Goal: Task Accomplishment & Management: Manage account settings

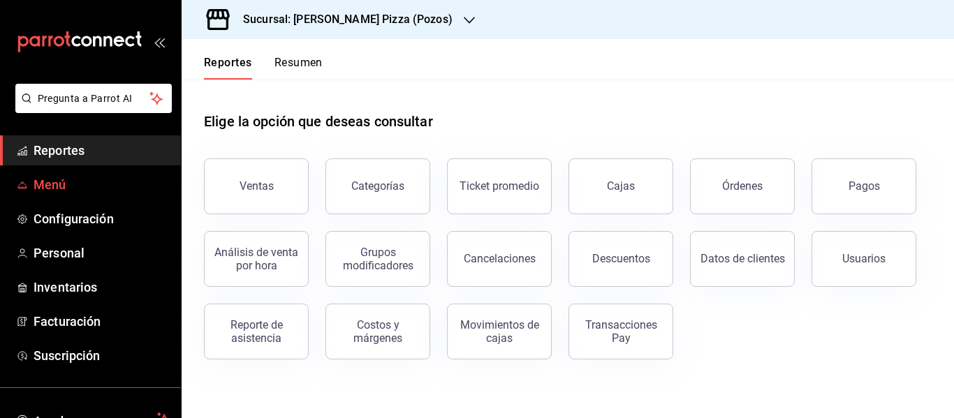
click at [47, 189] on span "Menú" at bounding box center [102, 184] width 136 height 19
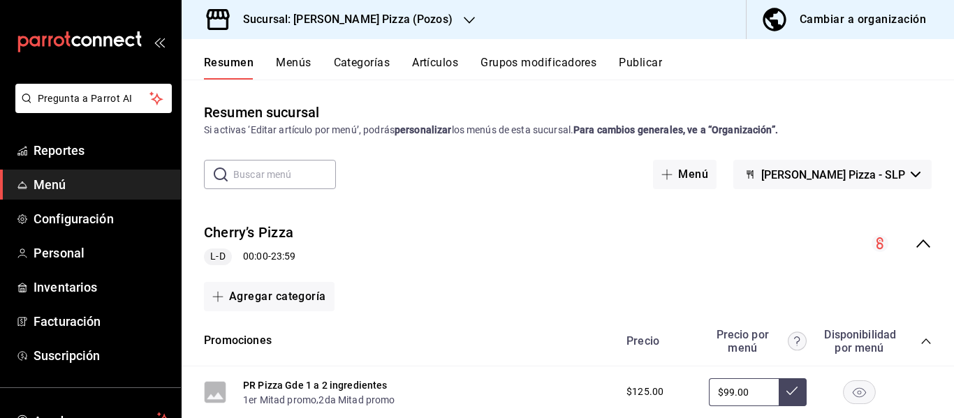
click at [839, 23] on div "Cambiar a organización" at bounding box center [863, 20] width 126 height 20
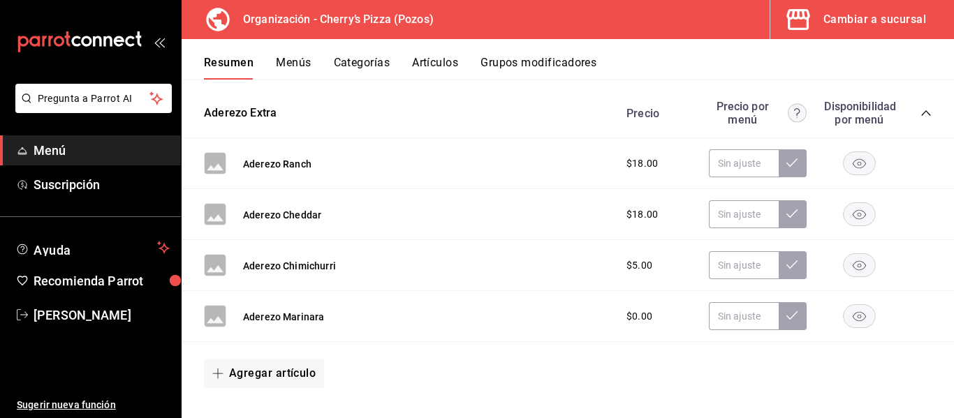
scroll to position [587, 0]
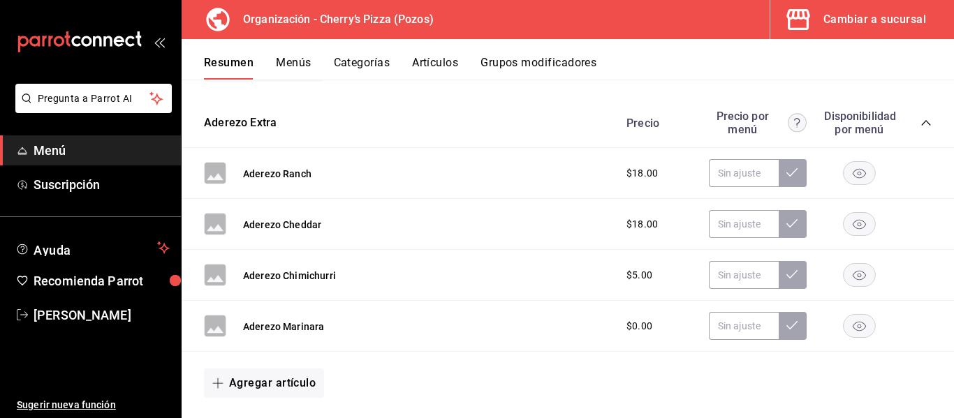
click at [920, 125] on icon "collapse-category-row" at bounding box center [925, 122] width 11 height 11
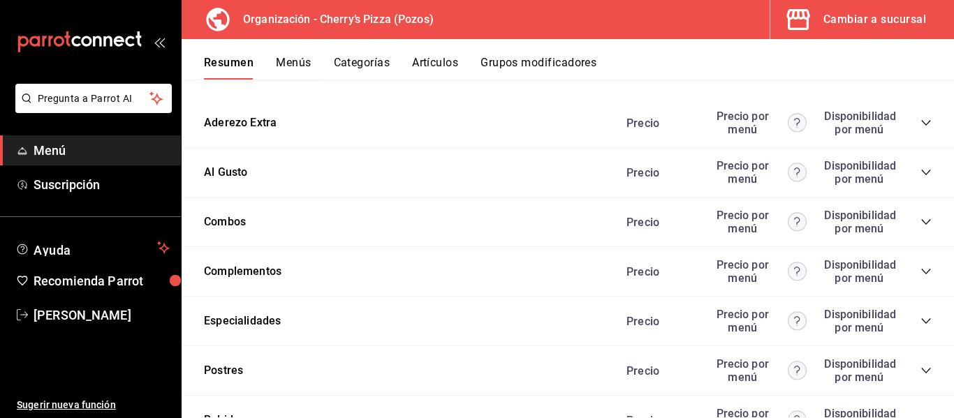
click at [920, 170] on icon "collapse-category-row" at bounding box center [925, 172] width 11 height 11
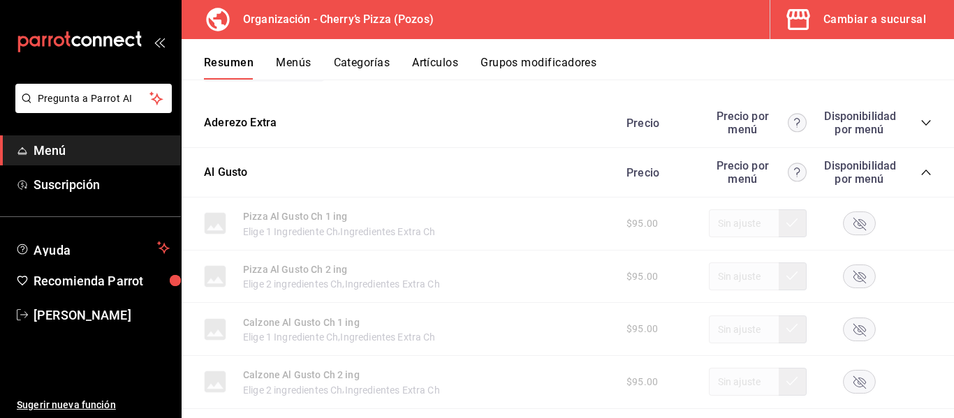
click at [920, 170] on icon "collapse-category-row" at bounding box center [925, 172] width 11 height 11
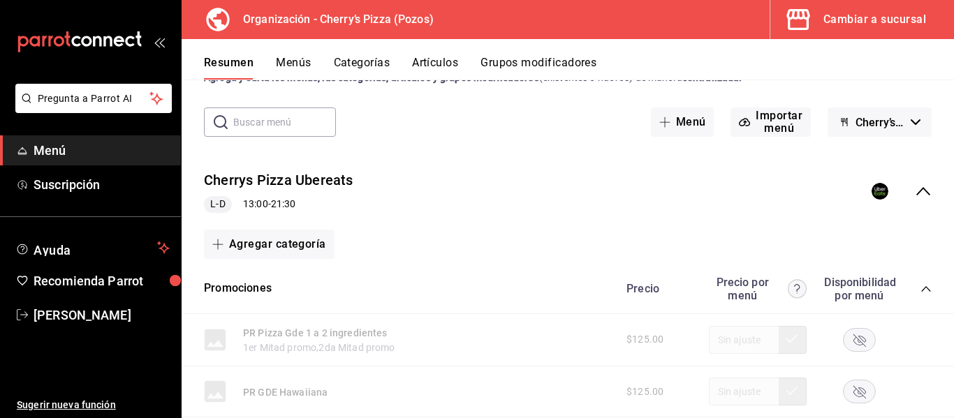
scroll to position [32, 0]
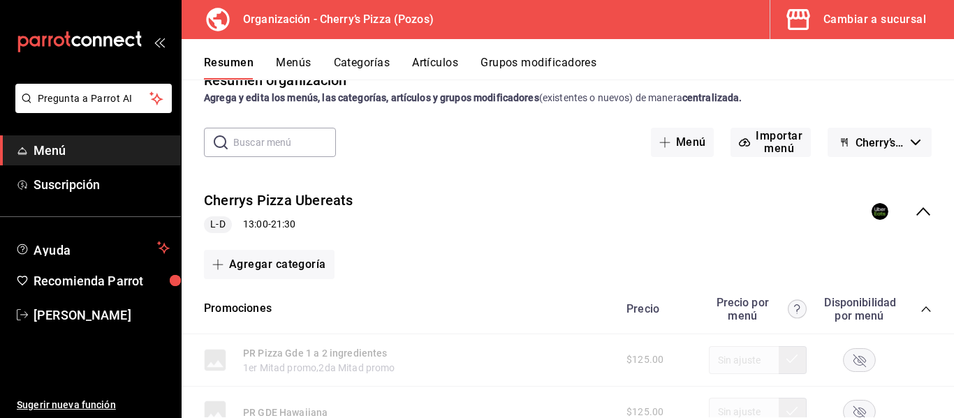
click at [916, 212] on icon "collapse-menu-row" at bounding box center [923, 211] width 14 height 8
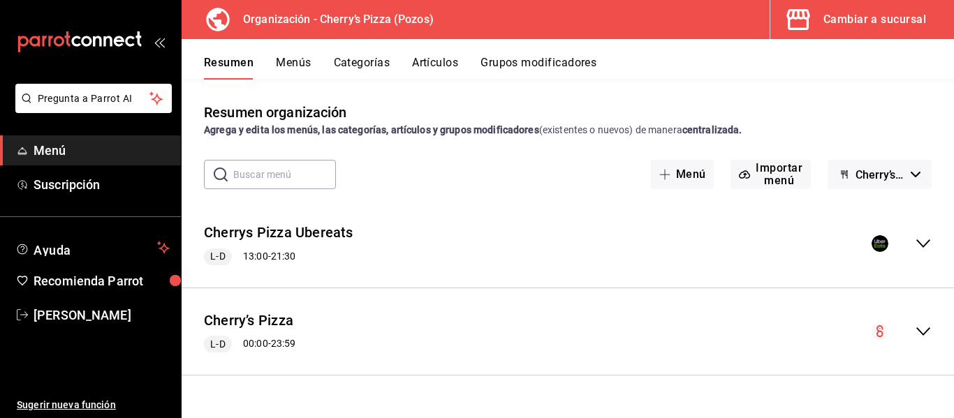
scroll to position [0, 0]
click at [925, 330] on icon "collapse-menu-row" at bounding box center [923, 331] width 17 height 17
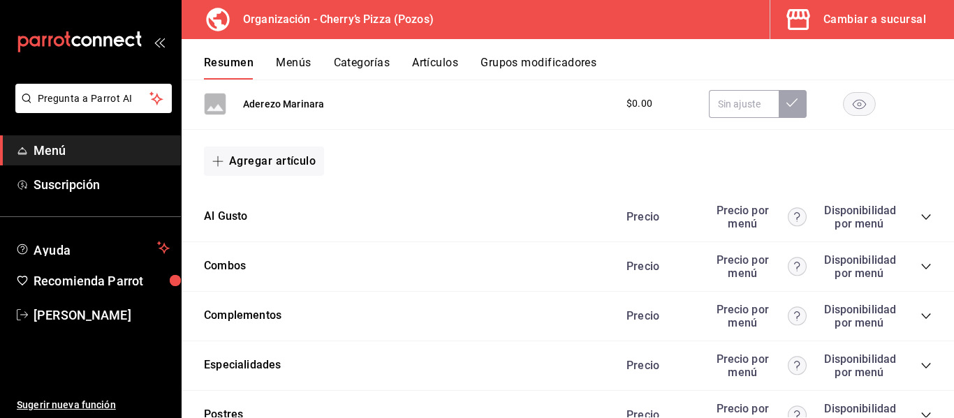
scroll to position [907, 0]
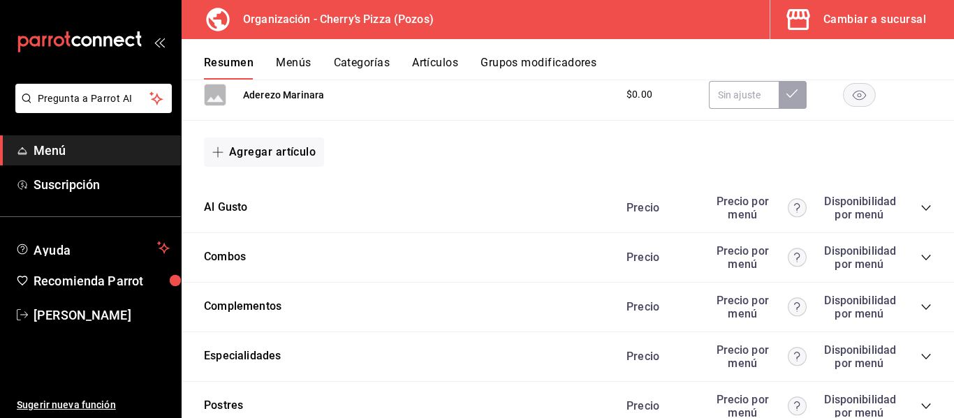
click at [920, 209] on icon "collapse-category-row" at bounding box center [925, 208] width 11 height 11
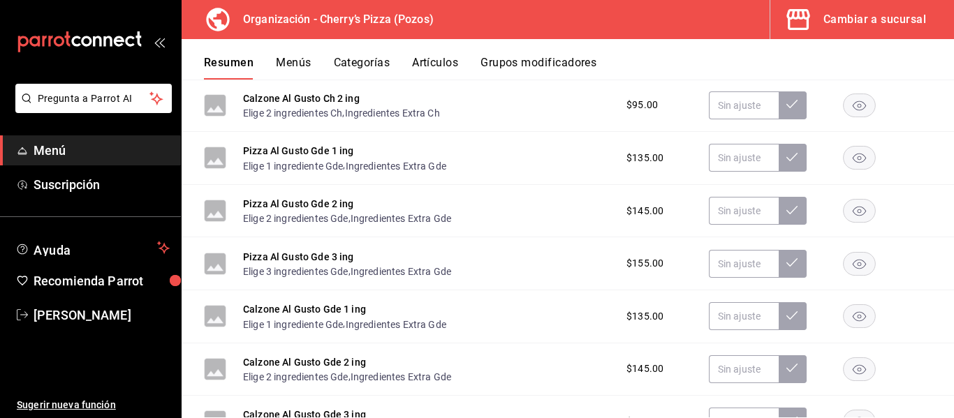
scroll to position [1224, 0]
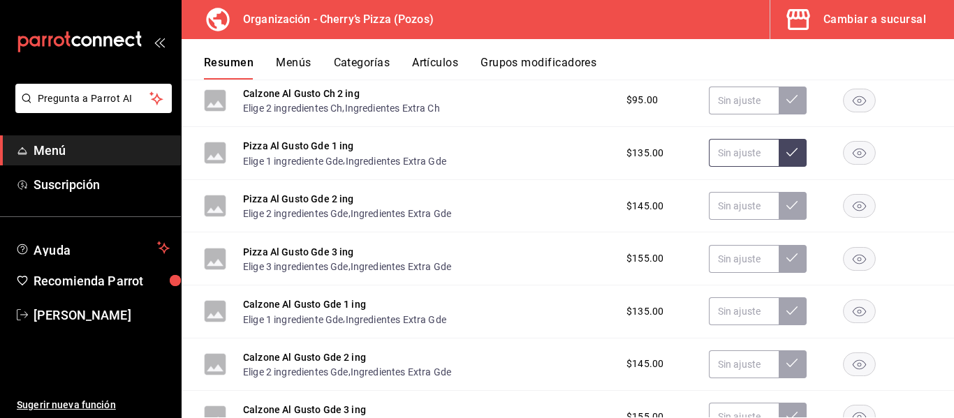
click at [745, 160] on input "text" at bounding box center [744, 153] width 70 height 28
type input "$135.00"
click at [786, 152] on icon at bounding box center [791, 152] width 11 height 11
click at [332, 145] on button "Pizza Al Gusto Gde 1 ing" at bounding box center [298, 146] width 111 height 14
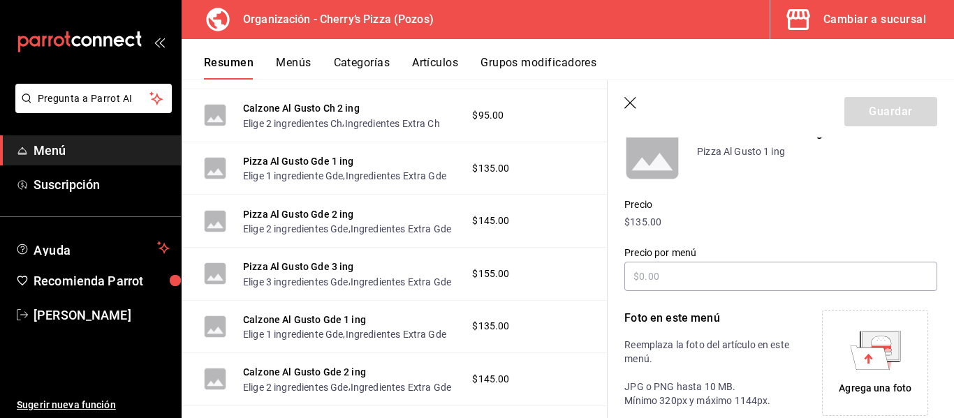
scroll to position [66, 0]
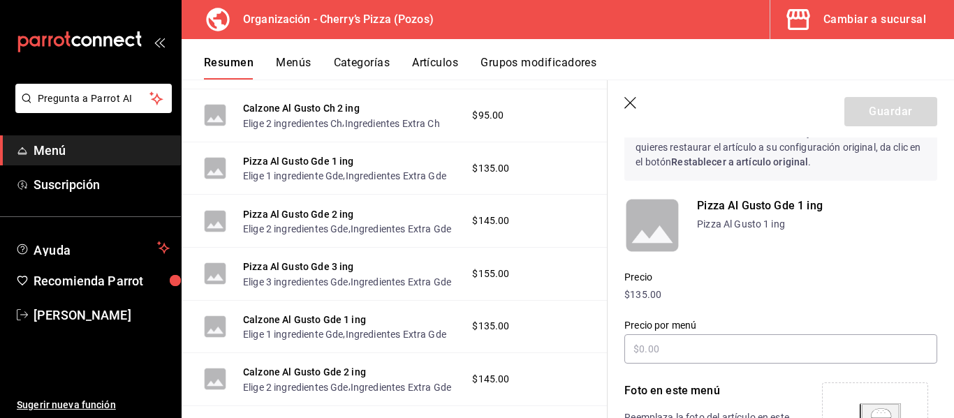
click at [636, 104] on icon "button" at bounding box center [631, 104] width 14 height 14
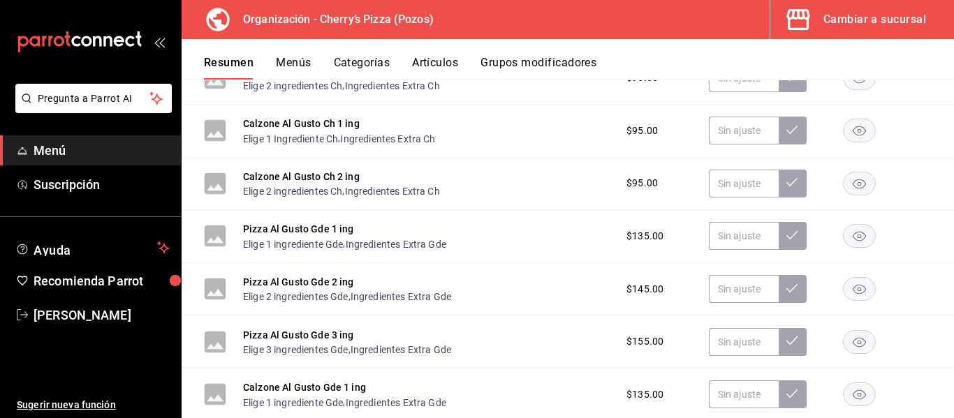
scroll to position [1136, 0]
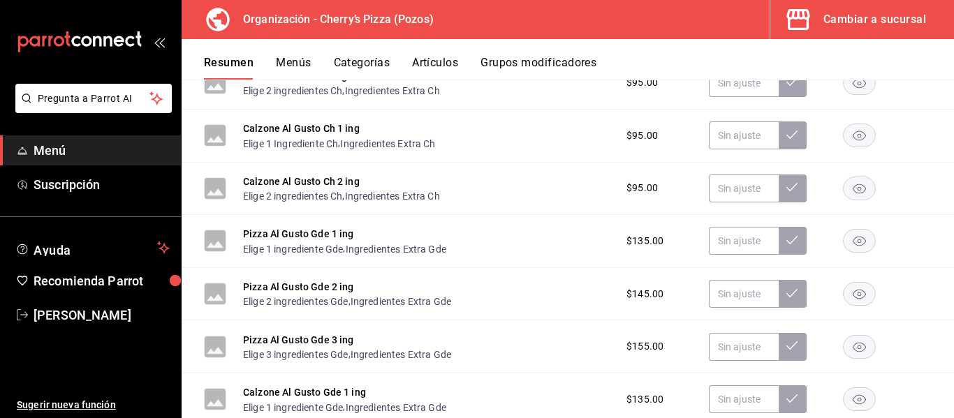
click at [881, 18] on div "Cambiar a sucursal" at bounding box center [874, 20] width 103 height 20
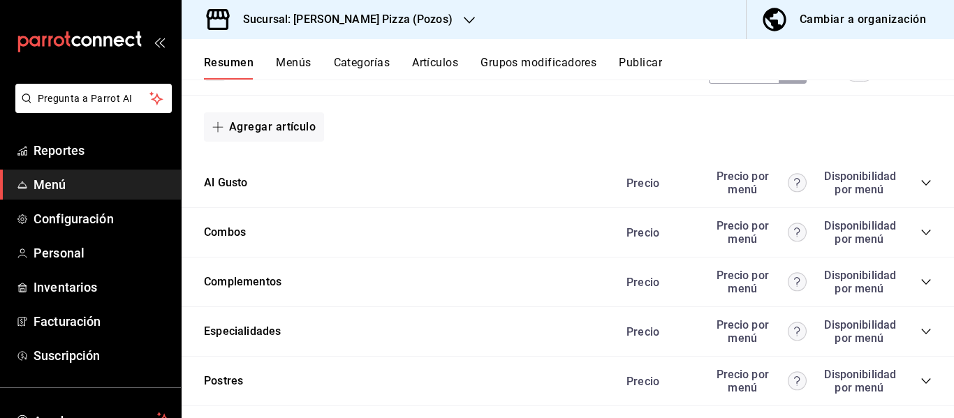
scroll to position [847, 0]
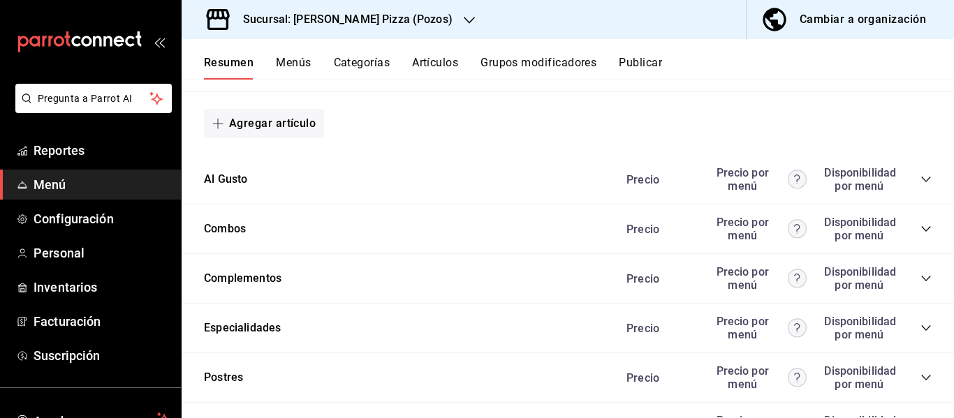
click at [920, 179] on icon "collapse-category-row" at bounding box center [925, 179] width 11 height 11
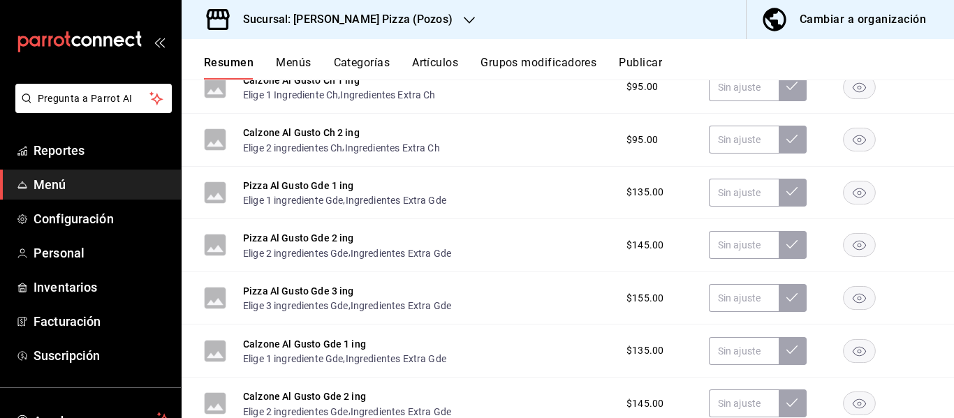
scroll to position [0, 0]
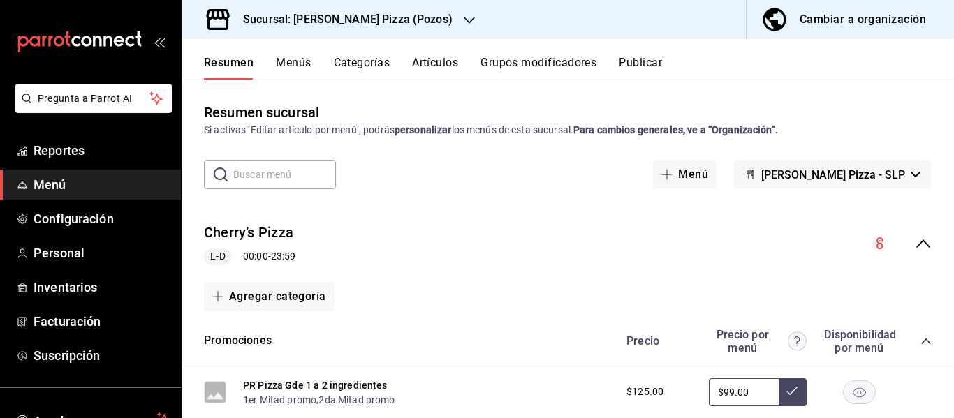
click at [233, 63] on button "Resumen" at bounding box center [229, 68] width 50 height 24
click at [916, 241] on icon "collapse-menu-row" at bounding box center [923, 244] width 14 height 8
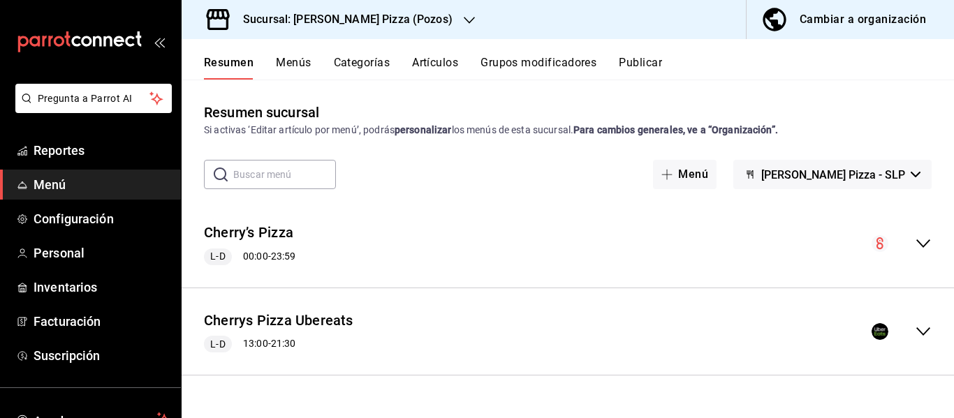
click at [291, 59] on button "Menús" at bounding box center [293, 68] width 35 height 24
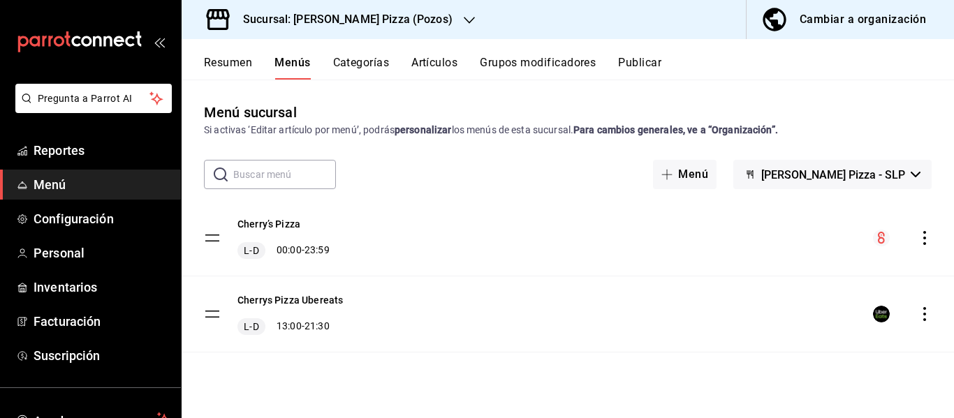
click at [923, 244] on icon "actions" at bounding box center [925, 238] width 14 height 14
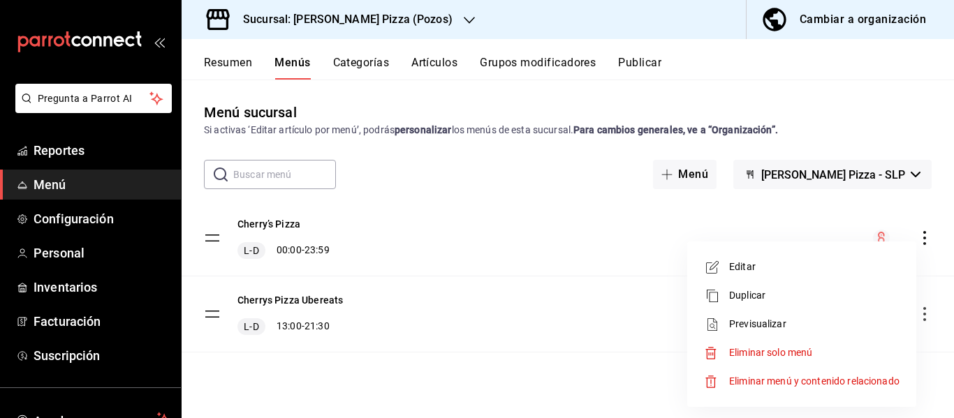
click at [849, 344] on li "Eliminar solo menú" at bounding box center [802, 353] width 218 height 29
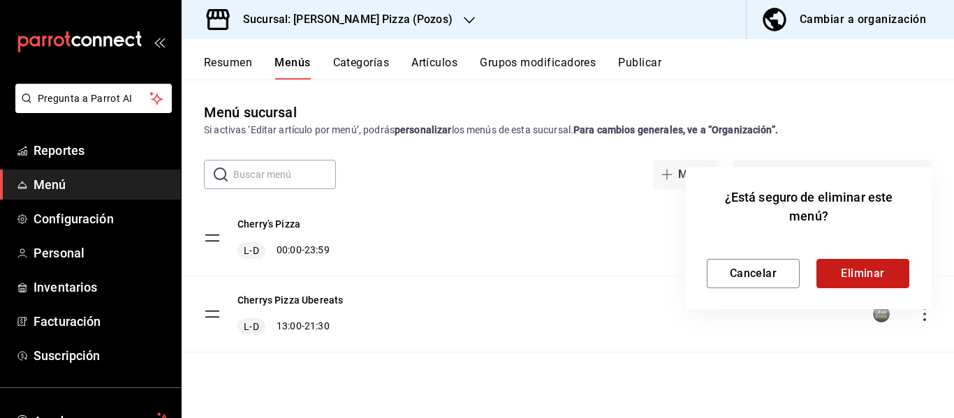
click at [846, 272] on button "Eliminar" at bounding box center [862, 273] width 93 height 29
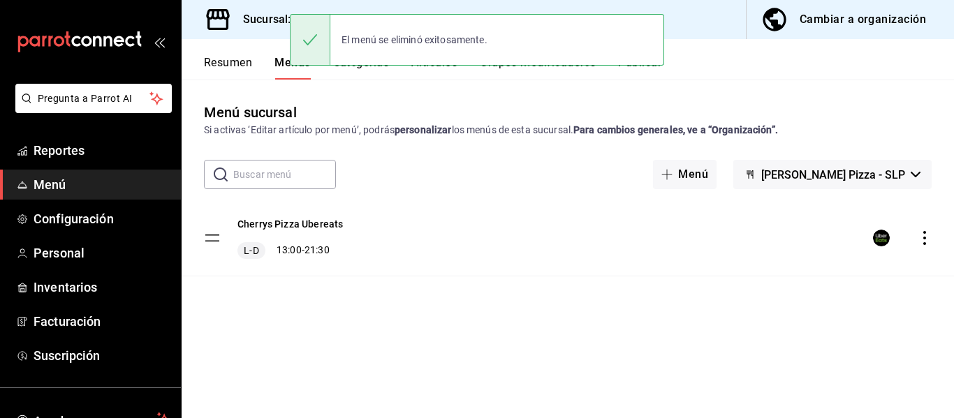
click at [242, 14] on h3 "Sucursal: [PERSON_NAME] Pizza (Pozos)" at bounding box center [342, 19] width 221 height 17
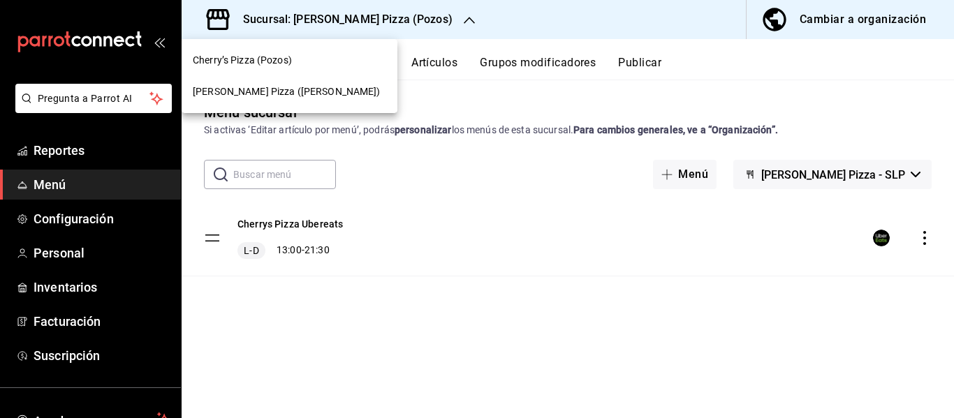
click at [272, 97] on span "[PERSON_NAME] Pizza ([PERSON_NAME])" at bounding box center [287, 92] width 188 height 15
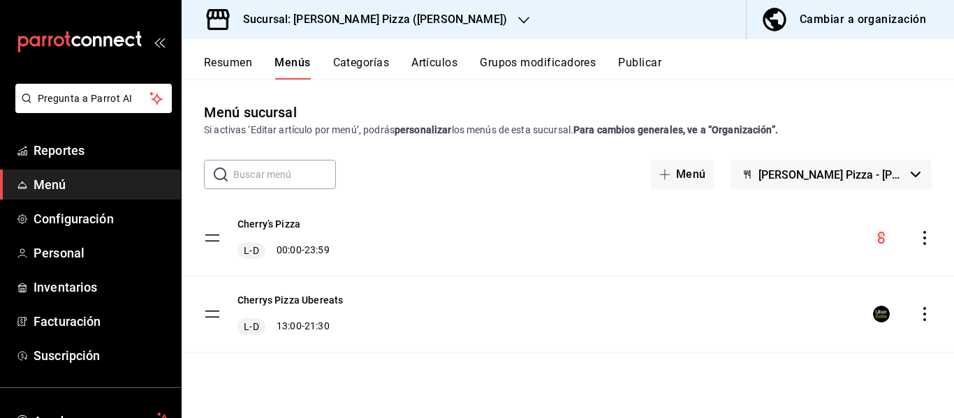
click at [928, 242] on icon "actions" at bounding box center [925, 238] width 14 height 14
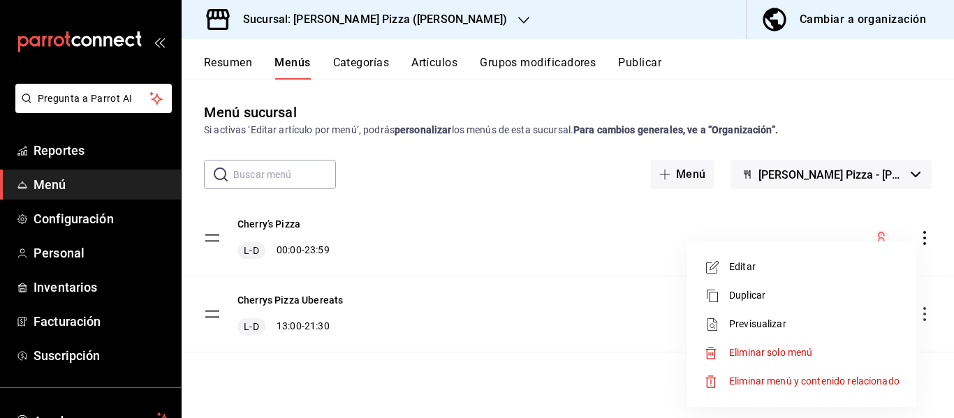
click at [784, 349] on span "Eliminar solo menú" at bounding box center [770, 352] width 83 height 11
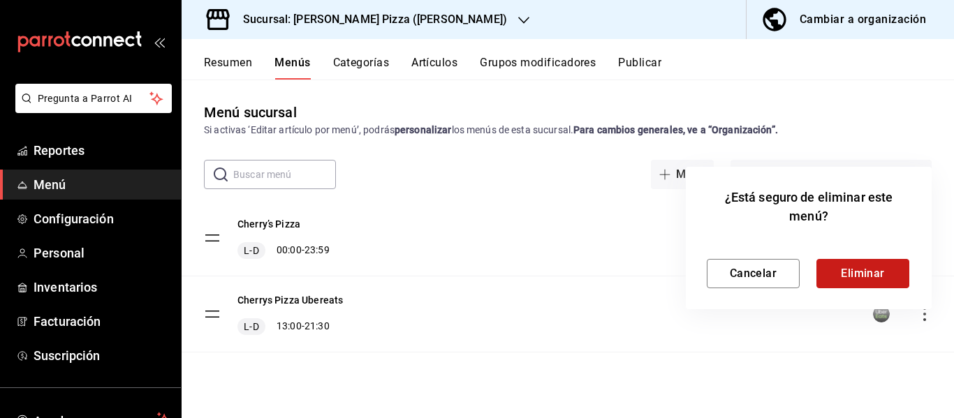
click at [853, 260] on button "Eliminar" at bounding box center [862, 273] width 93 height 29
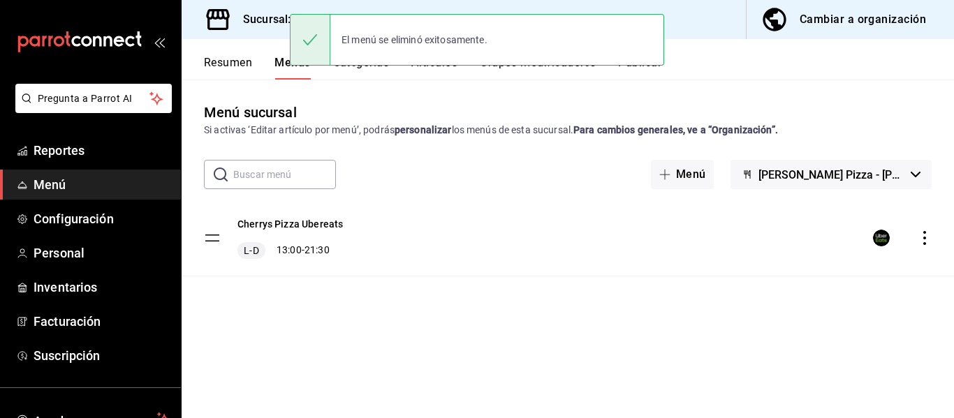
click at [817, 22] on div "Cambiar a organización" at bounding box center [863, 20] width 126 height 20
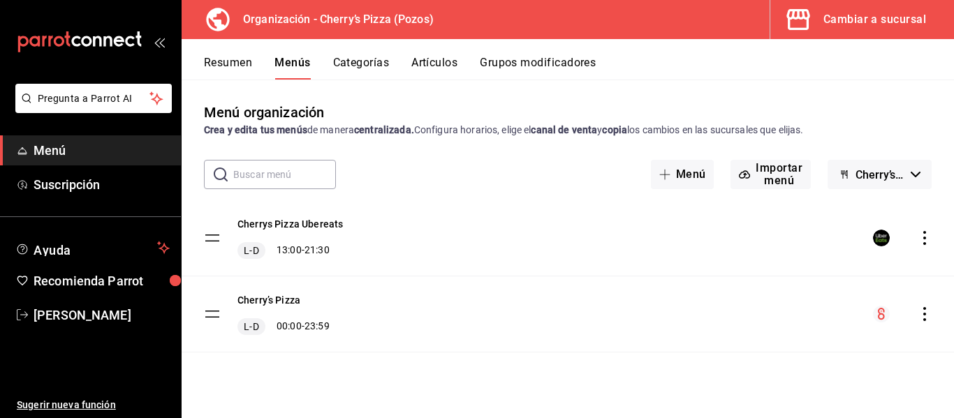
click at [231, 65] on button "Resumen" at bounding box center [228, 68] width 48 height 24
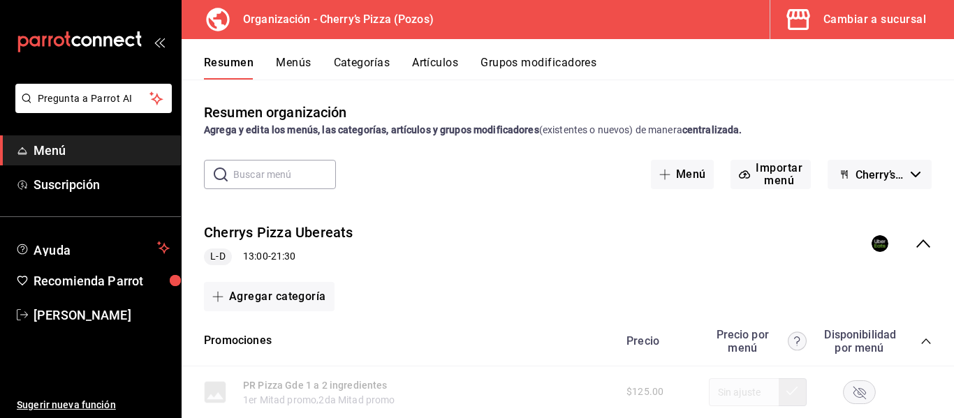
click at [916, 245] on icon "collapse-menu-row" at bounding box center [923, 243] width 17 height 17
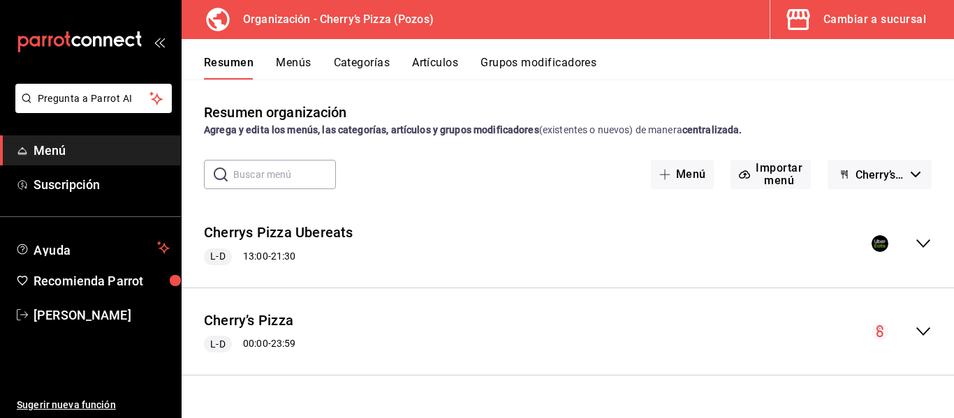
click at [927, 330] on icon "collapse-menu-row" at bounding box center [923, 332] width 14 height 8
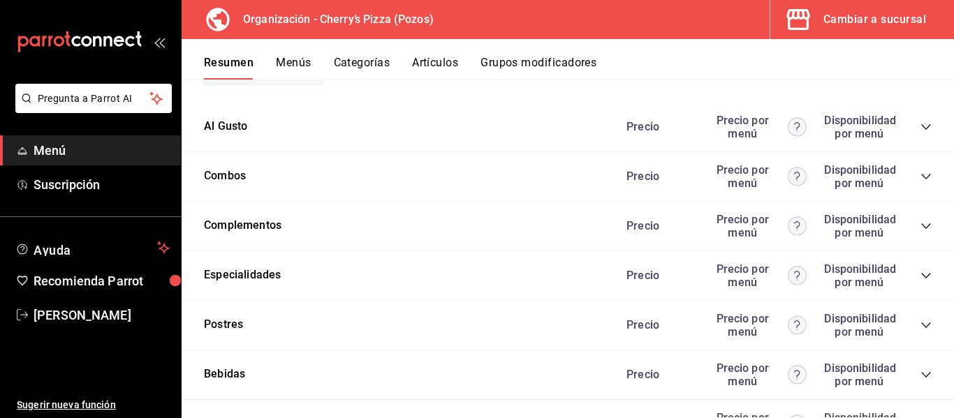
scroll to position [976, 0]
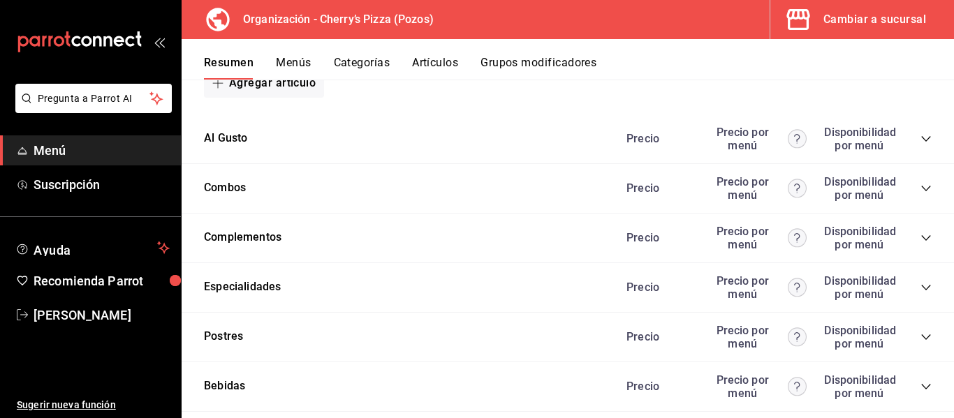
click at [920, 185] on icon "collapse-category-row" at bounding box center [925, 188] width 11 height 11
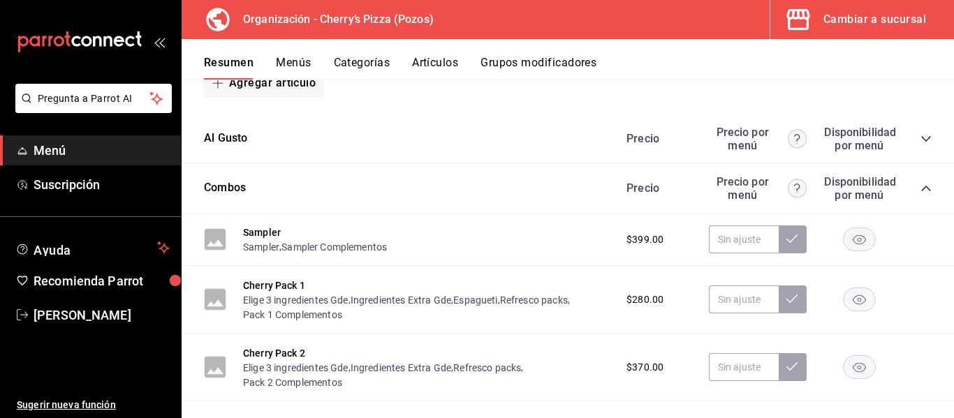
click at [904, 138] on div "Precio Precio por menú Disponibilidad por menú" at bounding box center [772, 139] width 319 height 27
click at [920, 134] on icon "collapse-category-row" at bounding box center [925, 138] width 11 height 11
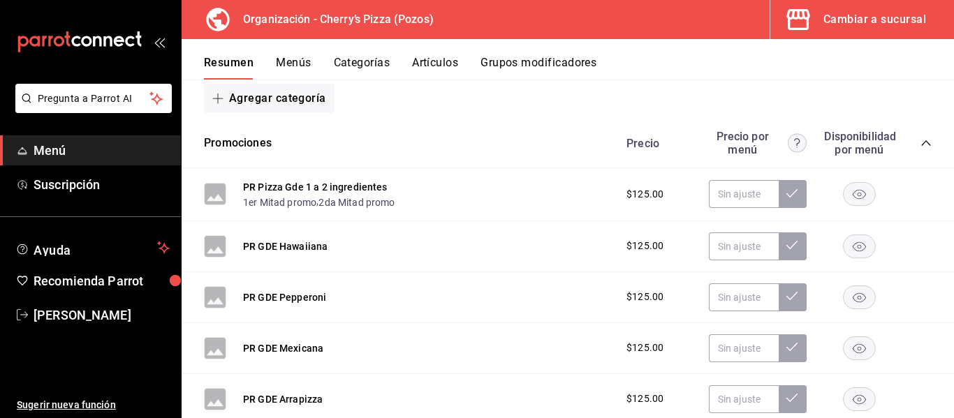
scroll to position [0, 0]
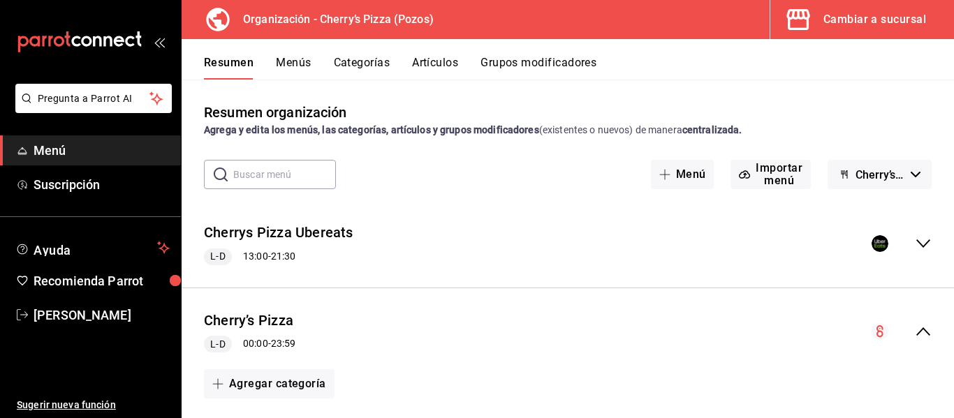
click at [916, 325] on icon "collapse-menu-row" at bounding box center [923, 331] width 17 height 17
click at [293, 61] on button "Menús" at bounding box center [293, 68] width 35 height 24
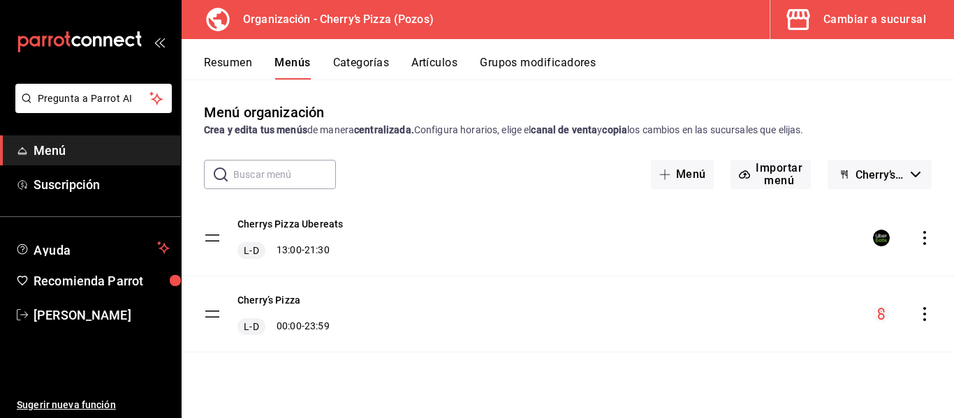
click at [926, 317] on icon "actions" at bounding box center [925, 314] width 14 height 14
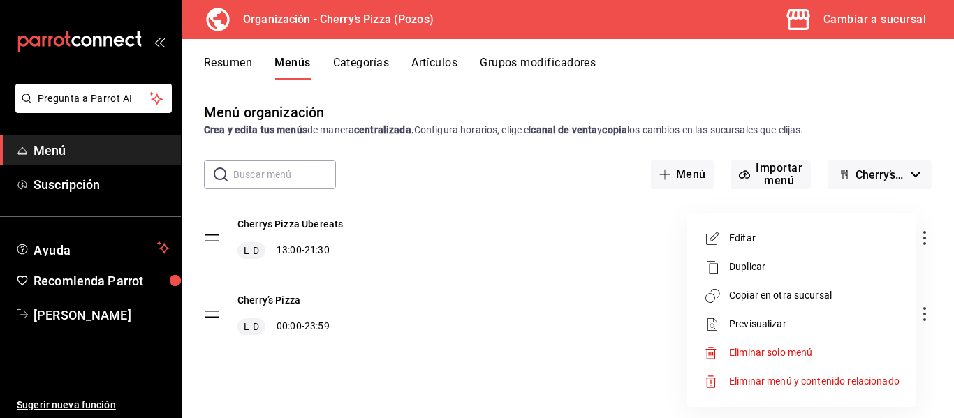
click at [791, 304] on li "Copiar en otra sucursal" at bounding box center [802, 295] width 218 height 29
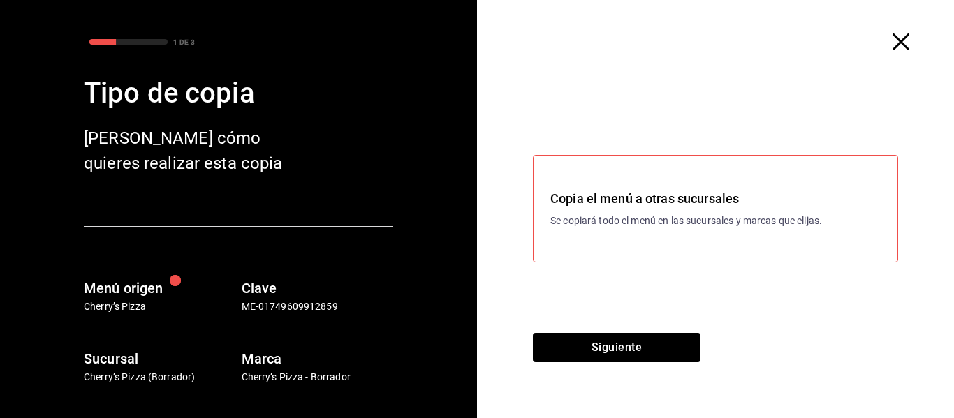
click at [761, 198] on h3 "Copia el menú a otras sucursales" at bounding box center [715, 198] width 330 height 19
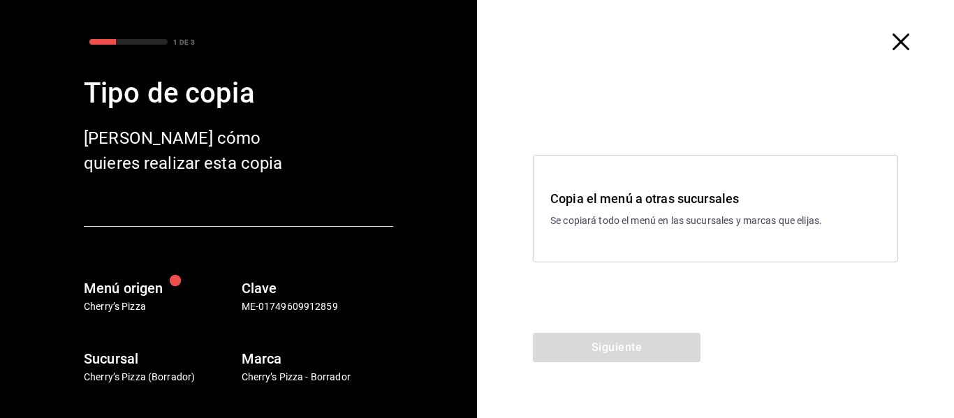
click at [671, 214] on p "Se copiará todo el menú en las sucursales y marcas que elijas." at bounding box center [715, 221] width 330 height 15
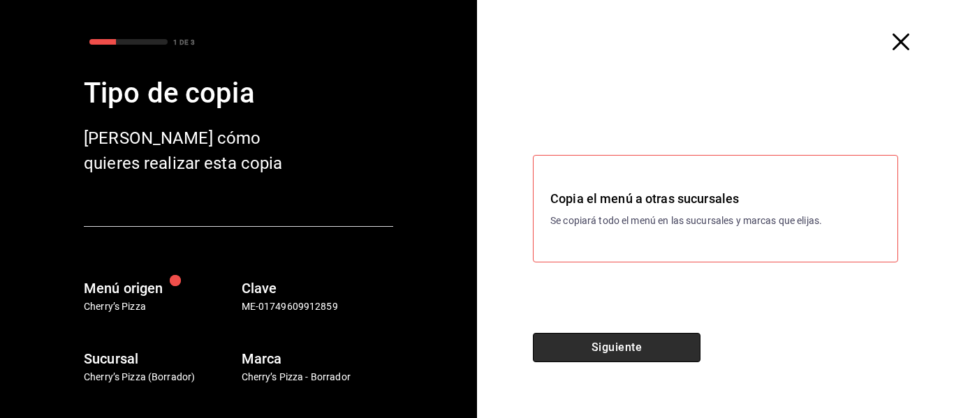
click at [619, 353] on button "Siguiente" at bounding box center [617, 347] width 168 height 29
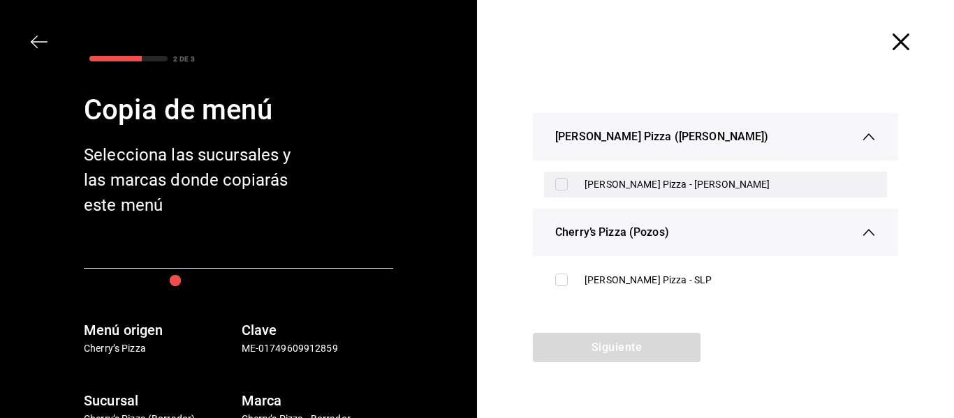
click at [557, 181] on input "checkbox" at bounding box center [561, 184] width 13 height 13
checkbox input "true"
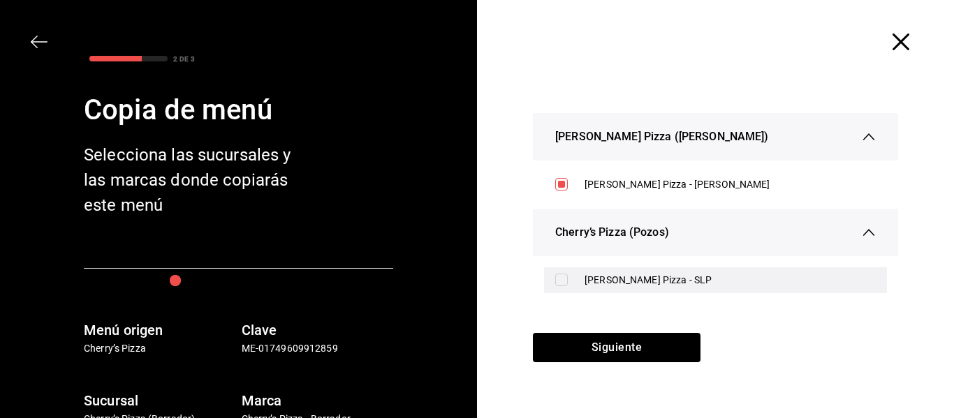
click at [564, 279] on input "checkbox" at bounding box center [561, 280] width 13 height 13
checkbox input "true"
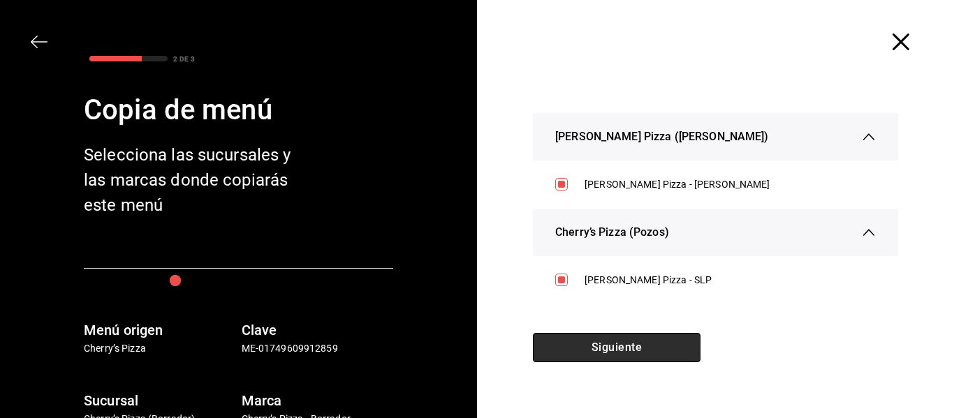
click at [592, 352] on button "Siguiente" at bounding box center [617, 347] width 168 height 29
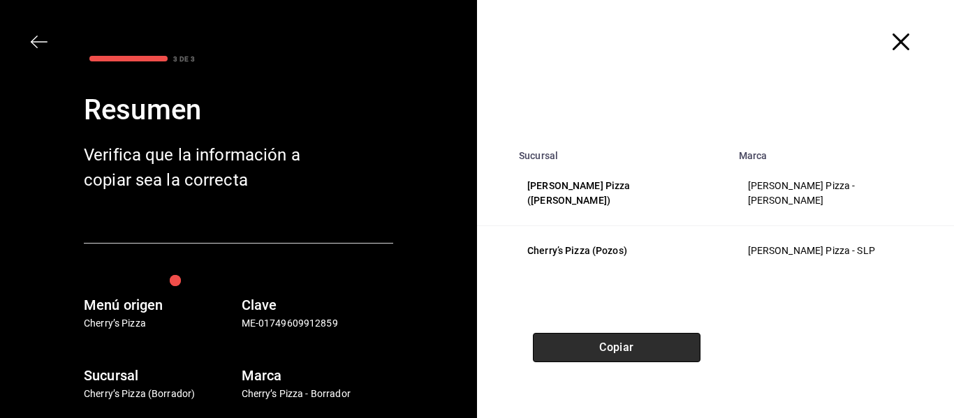
click at [592, 352] on button "Copiar" at bounding box center [617, 347] width 168 height 29
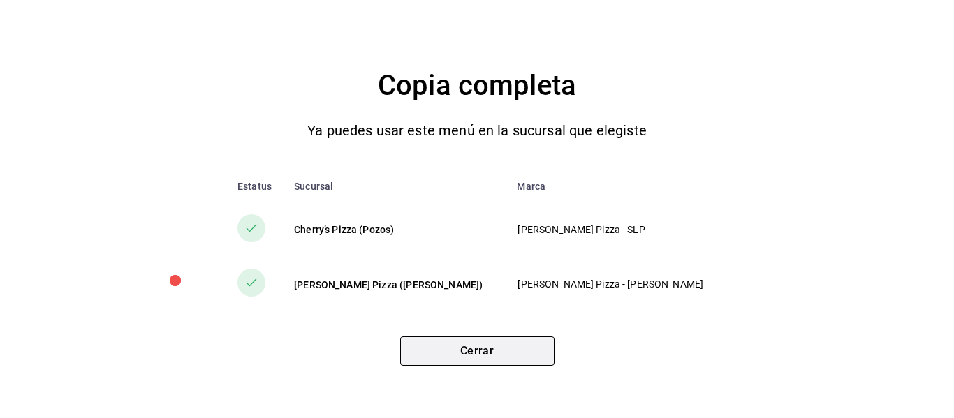
click at [514, 343] on button "Cerrar" at bounding box center [477, 351] width 154 height 29
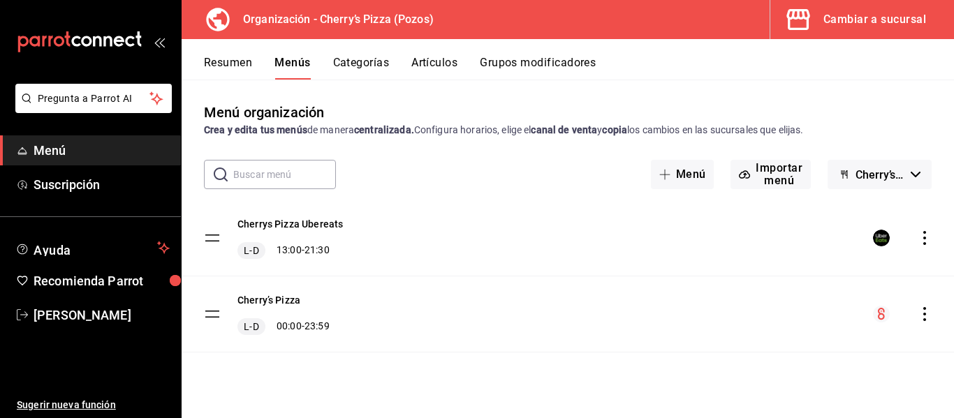
click at [214, 57] on button "Resumen" at bounding box center [228, 68] width 48 height 24
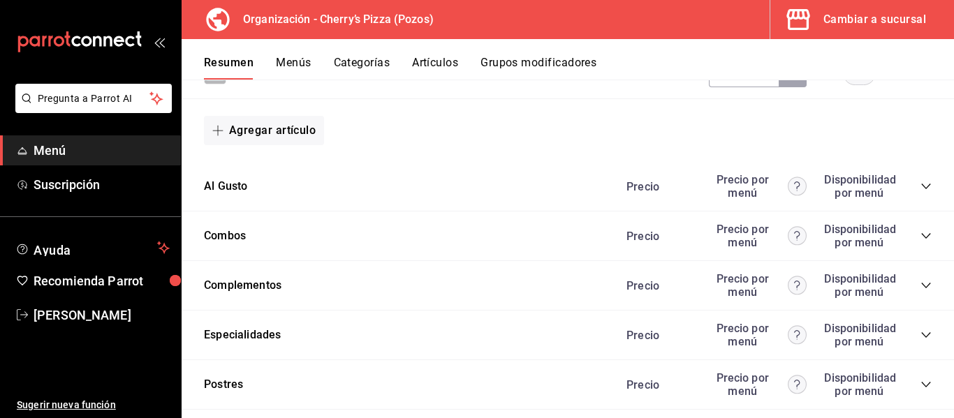
scroll to position [846, 0]
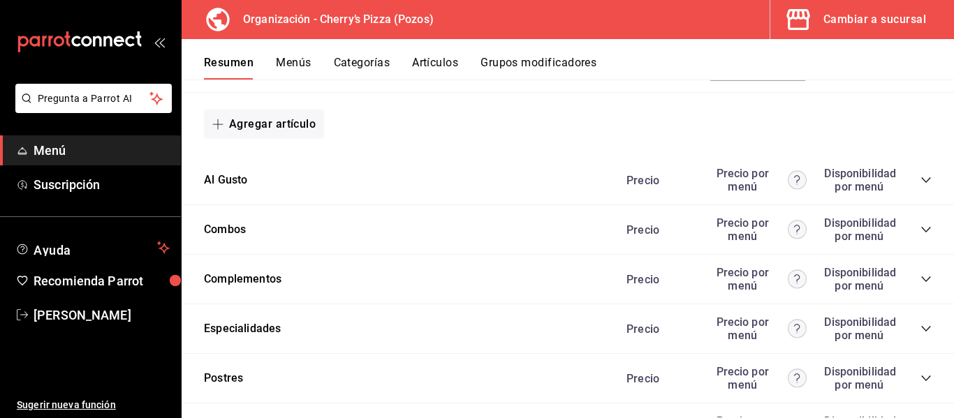
click at [920, 185] on icon "collapse-category-row" at bounding box center [925, 180] width 11 height 11
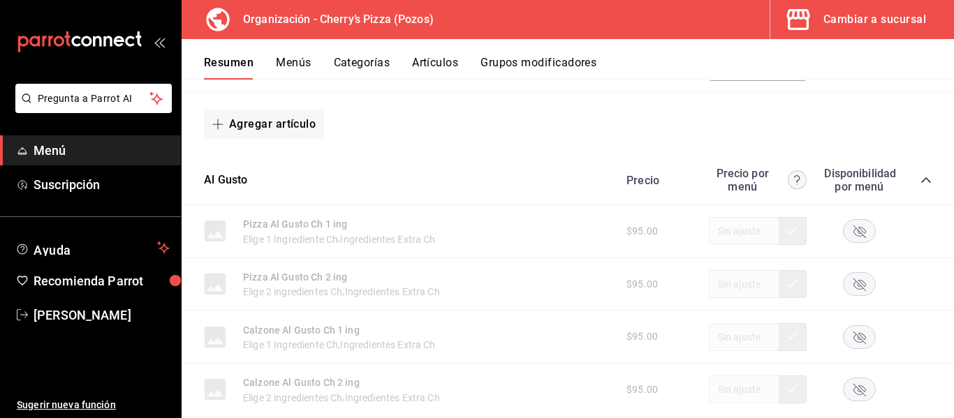
click at [920, 185] on icon "collapse-category-row" at bounding box center [925, 180] width 11 height 11
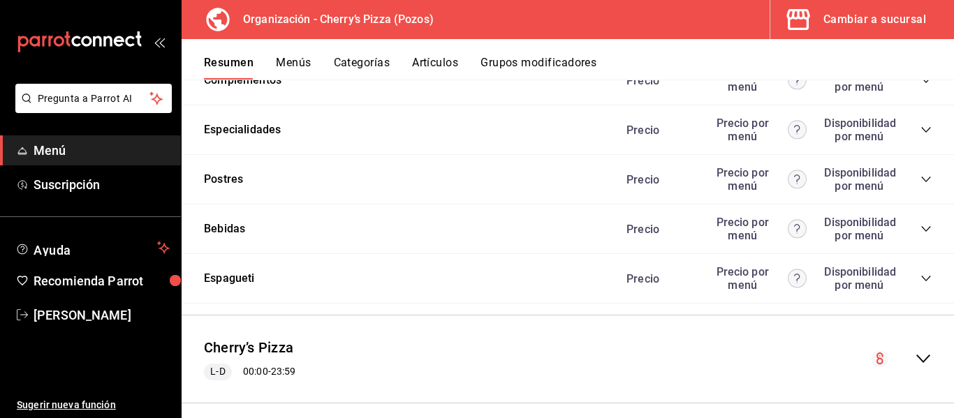
scroll to position [1059, 0]
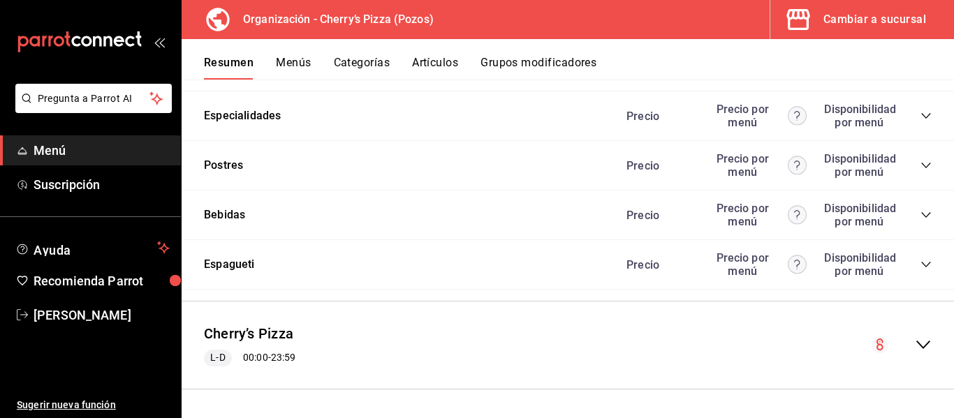
click at [915, 344] on icon "collapse-menu-row" at bounding box center [923, 345] width 17 height 17
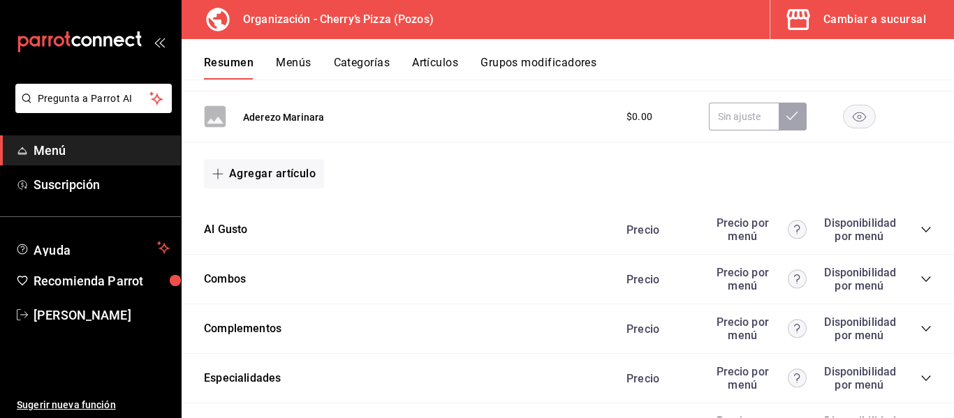
scroll to position [1963, 0]
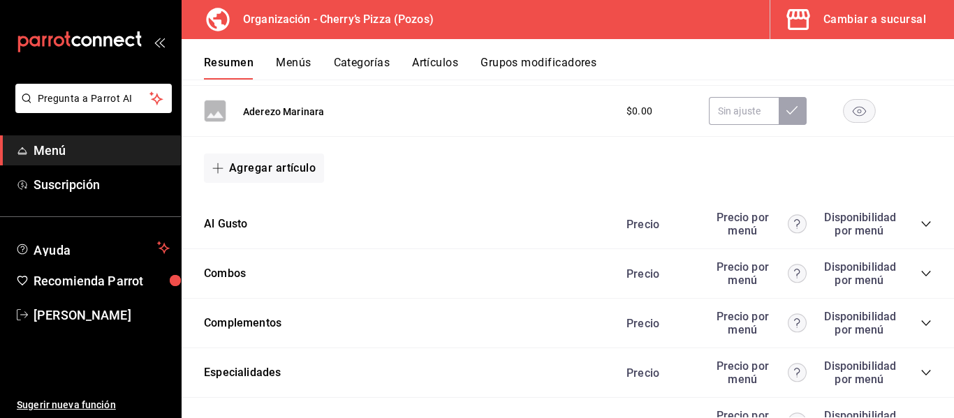
click at [920, 219] on icon "collapse-category-row" at bounding box center [925, 224] width 11 height 11
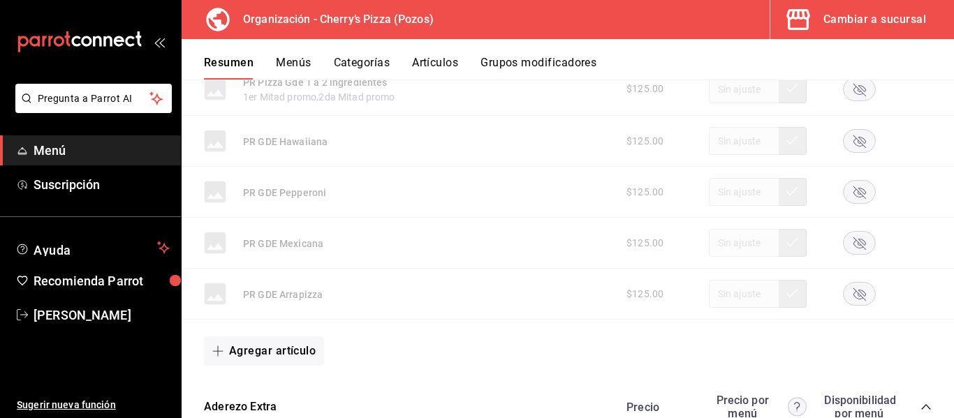
scroll to position [0, 0]
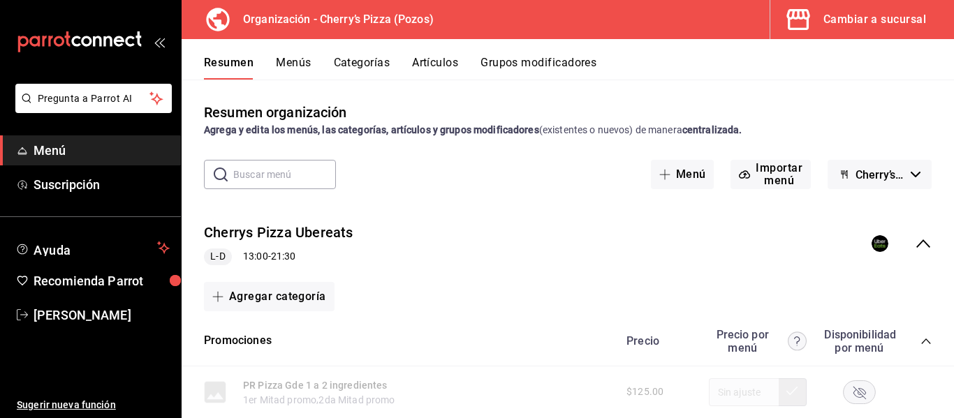
click at [845, 20] on div "Cambiar a sucursal" at bounding box center [874, 20] width 103 height 20
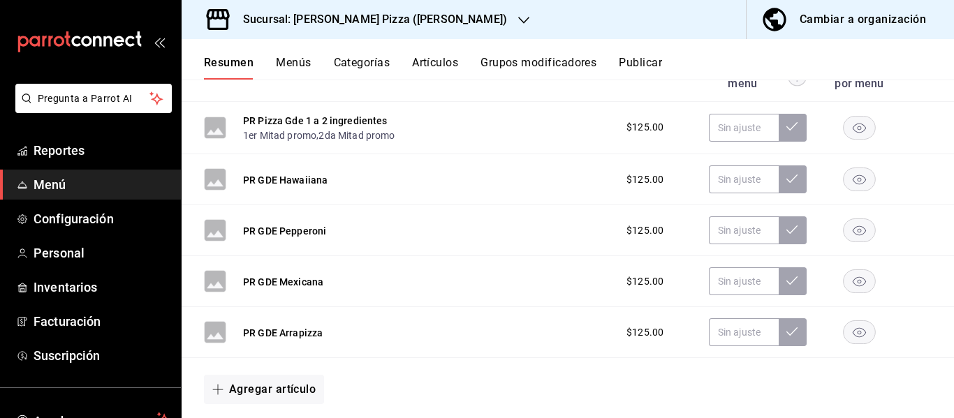
scroll to position [252, 0]
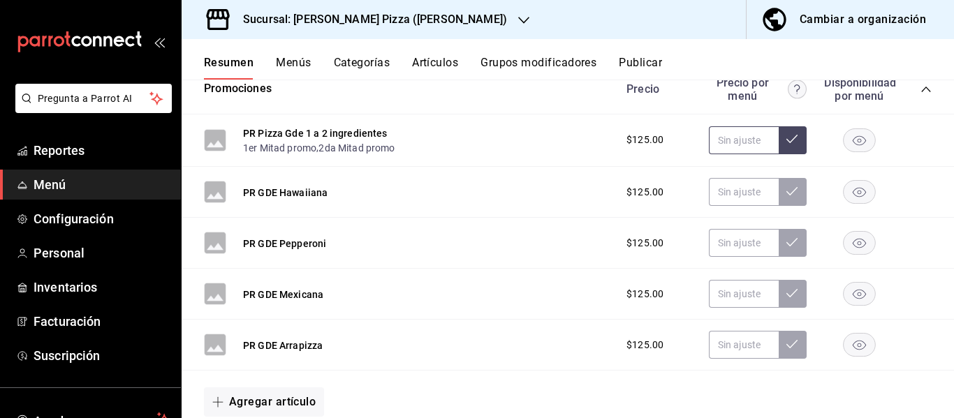
click at [754, 144] on input "text" at bounding box center [744, 140] width 70 height 28
type input "$99.00"
click at [786, 143] on icon at bounding box center [791, 138] width 11 height 11
click at [719, 196] on input "text" at bounding box center [744, 192] width 70 height 28
type input "$99.00"
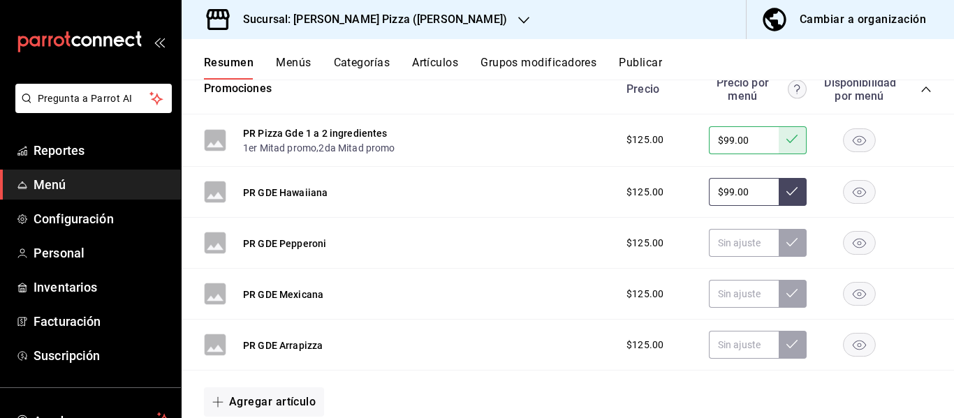
click at [786, 189] on icon at bounding box center [791, 191] width 11 height 11
click at [723, 248] on input "text" at bounding box center [744, 243] width 70 height 28
type input "$99.00"
click at [786, 238] on icon at bounding box center [791, 242] width 11 height 11
click at [725, 308] on input "text" at bounding box center [744, 294] width 70 height 28
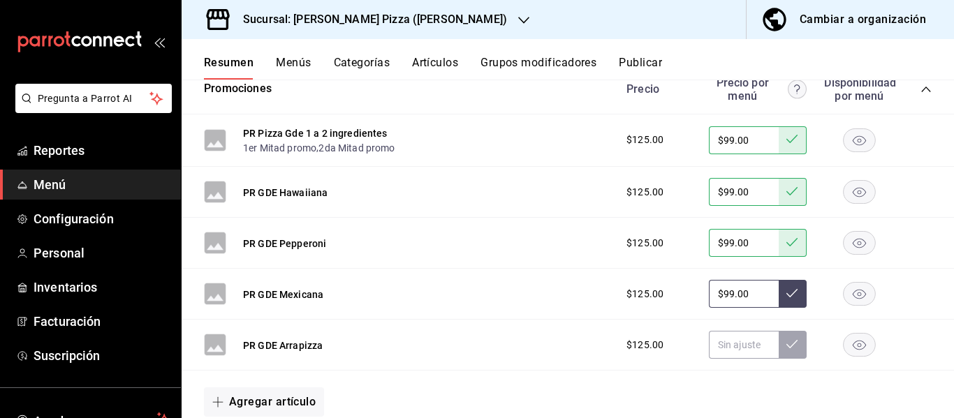
type input "$99.00"
click at [779, 300] on button at bounding box center [793, 294] width 28 height 28
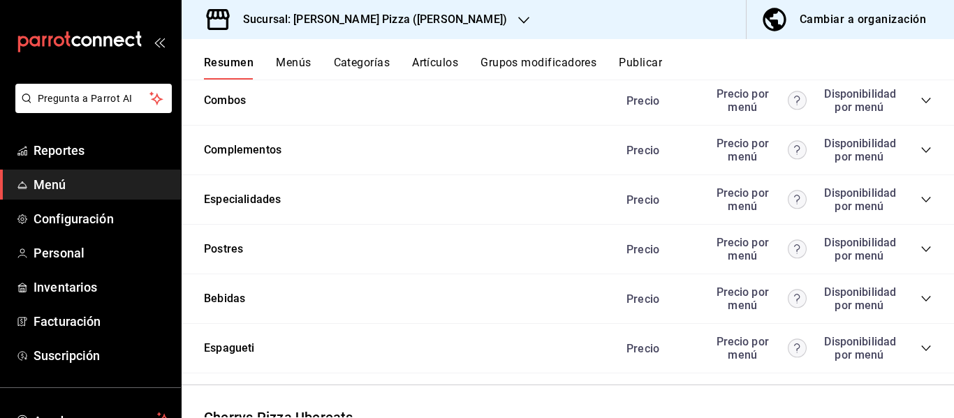
scroll to position [978, 0]
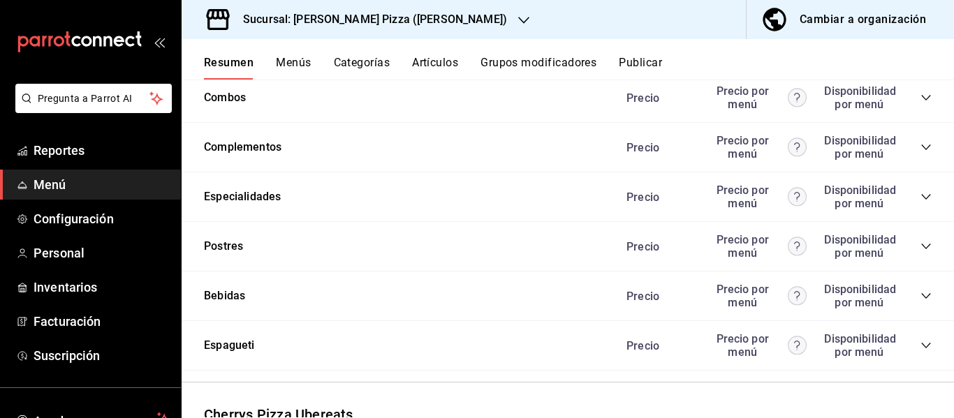
click at [920, 292] on icon "collapse-category-row" at bounding box center [925, 296] width 11 height 11
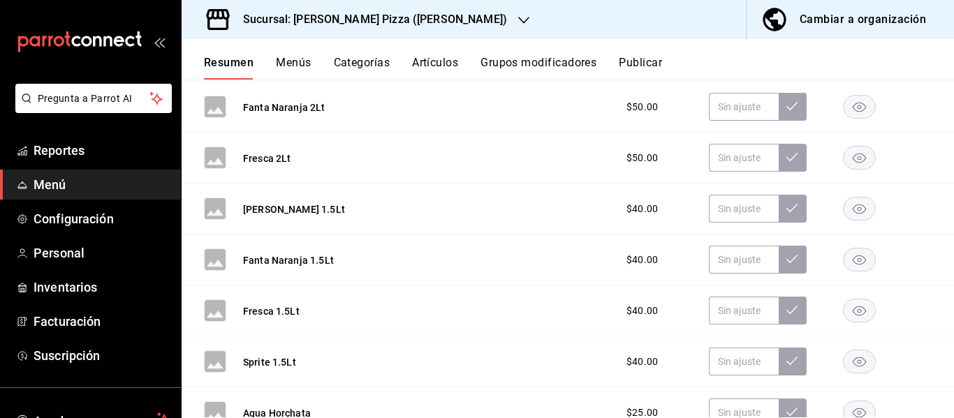
scroll to position [1938, 0]
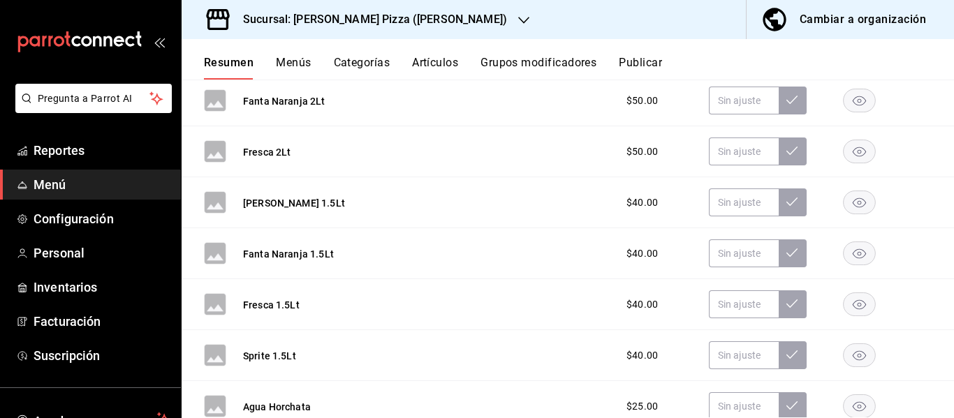
click at [853, 200] on rect "button" at bounding box center [860, 202] width 32 height 23
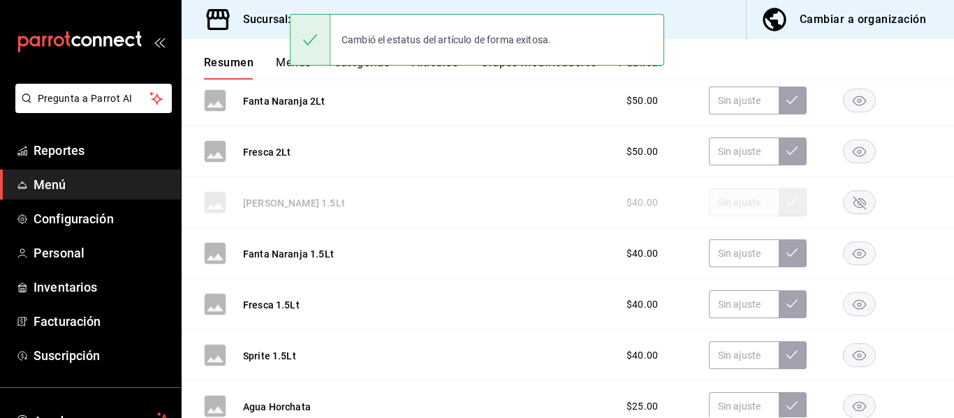
click at [855, 250] on rect "button" at bounding box center [860, 253] width 32 height 23
click at [851, 305] on rect "button" at bounding box center [860, 304] width 32 height 23
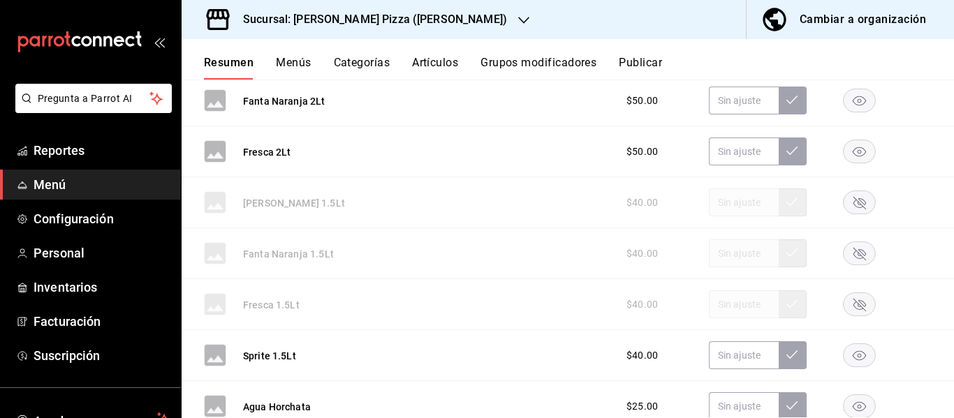
click at [858, 349] on rect "button" at bounding box center [860, 355] width 32 height 23
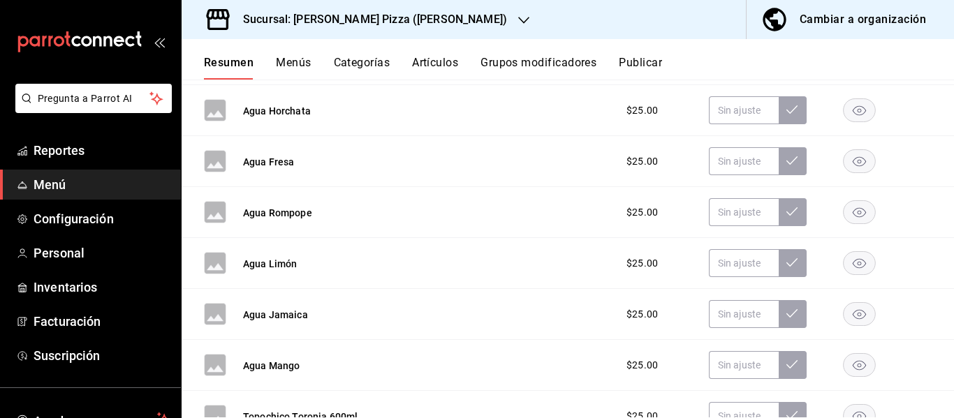
scroll to position [2260, 0]
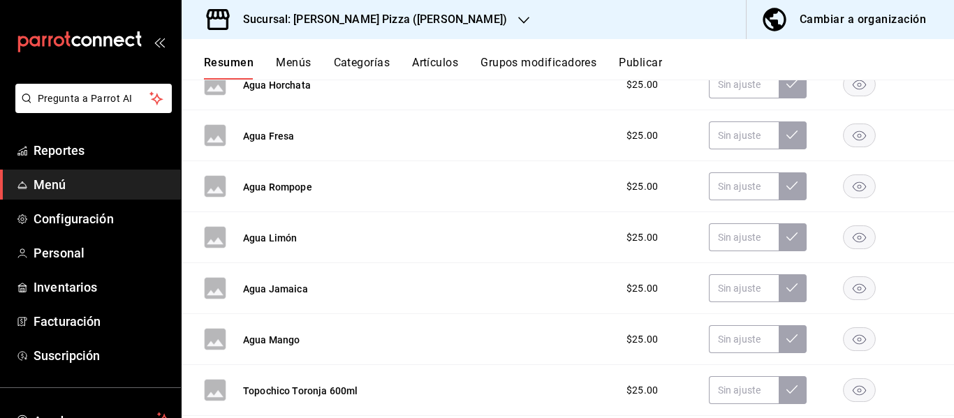
click at [853, 339] on rect "button" at bounding box center [860, 339] width 32 height 23
click at [825, 14] on div "Cambiar a organización" at bounding box center [863, 20] width 126 height 20
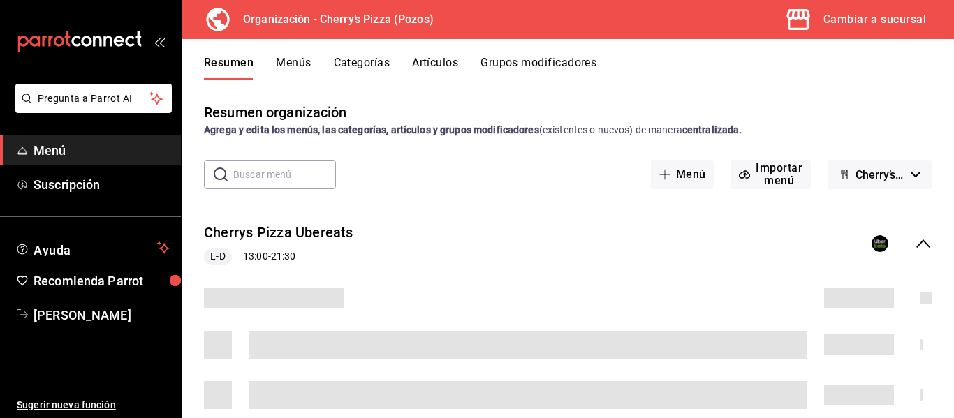
click at [379, 62] on button "Categorías" at bounding box center [362, 68] width 57 height 24
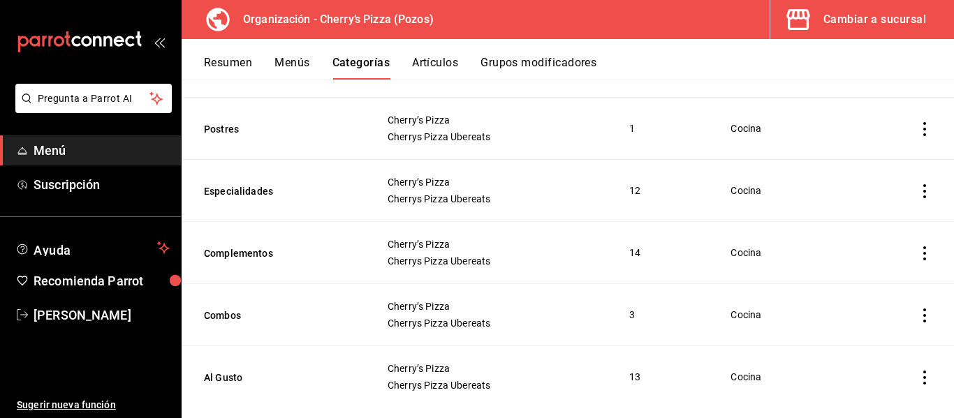
scroll to position [395, 0]
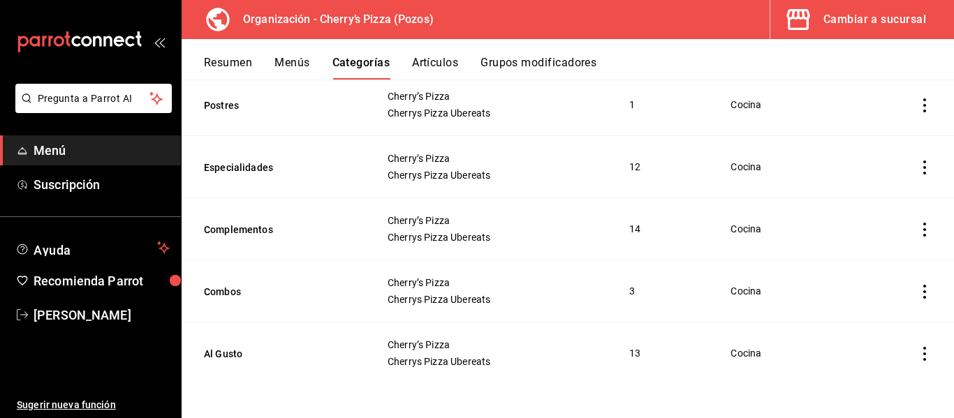
click at [71, 152] on span "Menú" at bounding box center [102, 150] width 136 height 19
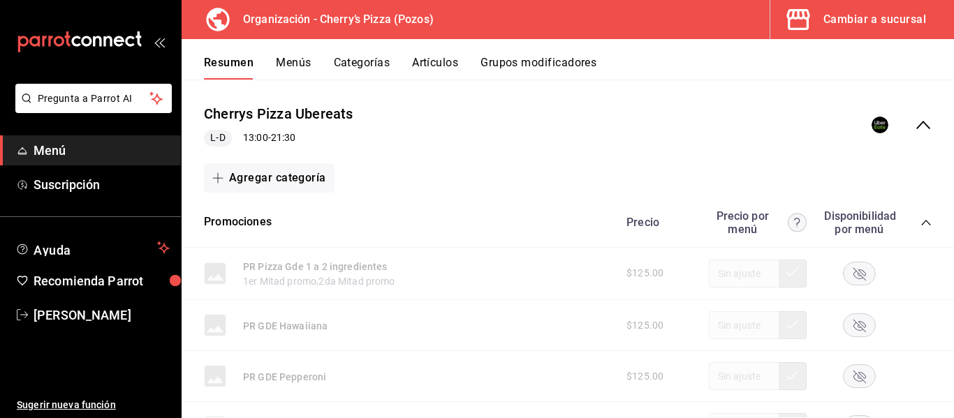
scroll to position [124, 0]
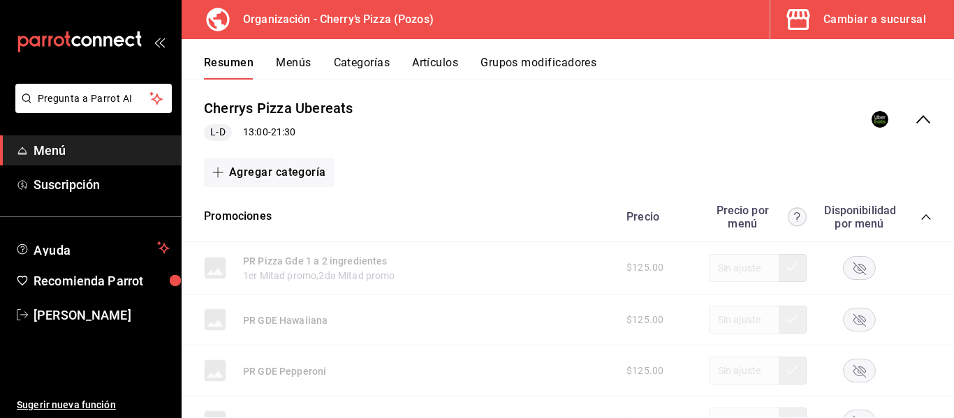
click at [916, 118] on icon "collapse-menu-row" at bounding box center [923, 119] width 14 height 8
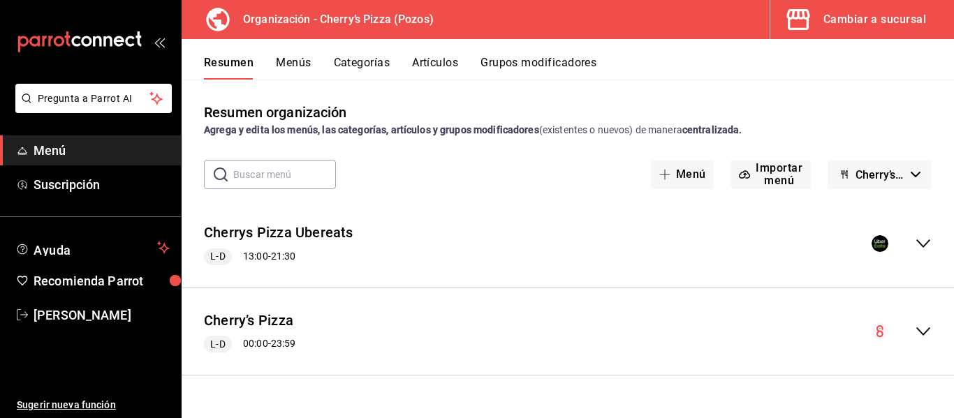
scroll to position [0, 0]
click at [929, 332] on icon "collapse-menu-row" at bounding box center [923, 331] width 17 height 17
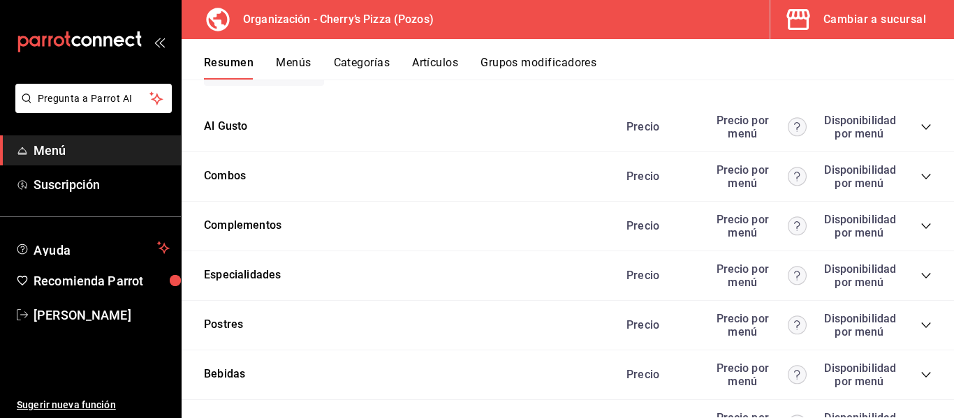
scroll to position [1004, 0]
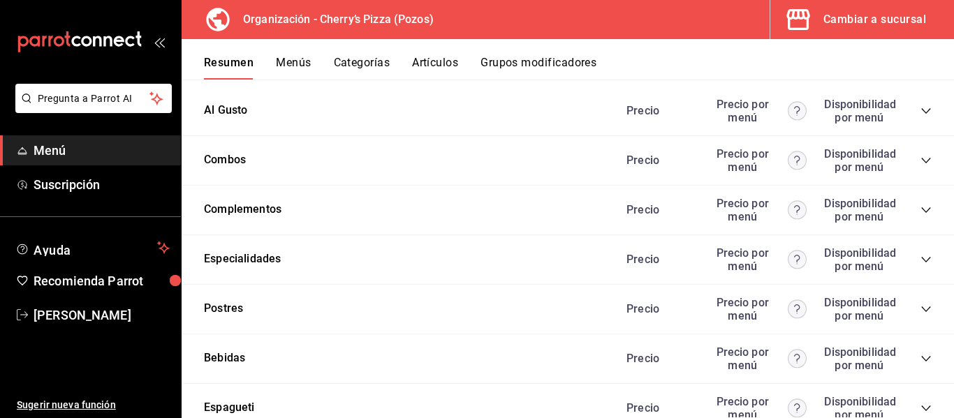
click at [920, 256] on icon "collapse-category-row" at bounding box center [925, 259] width 11 height 11
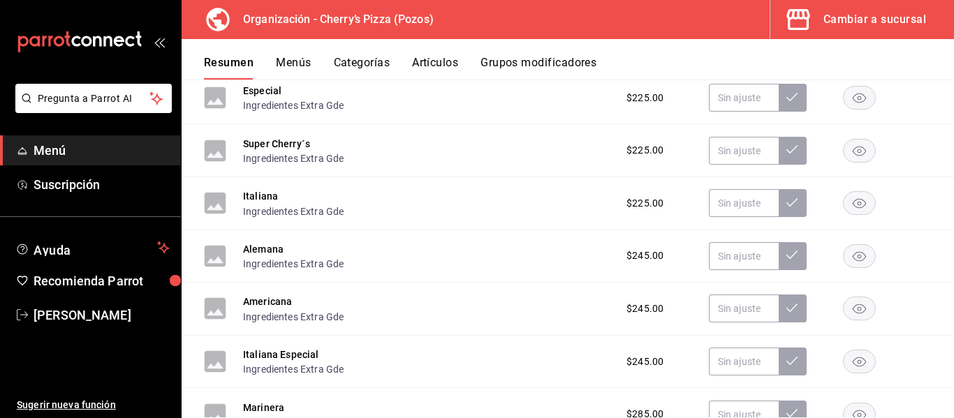
scroll to position [1480, 0]
